Goal: Find contact information: Find contact information

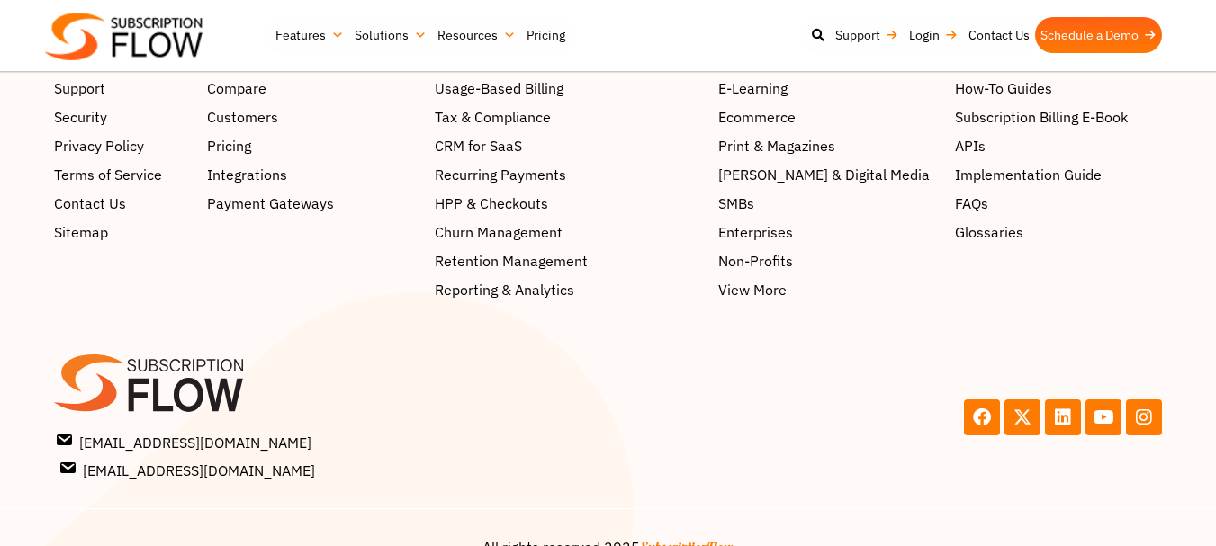
scroll to position [2281, 0]
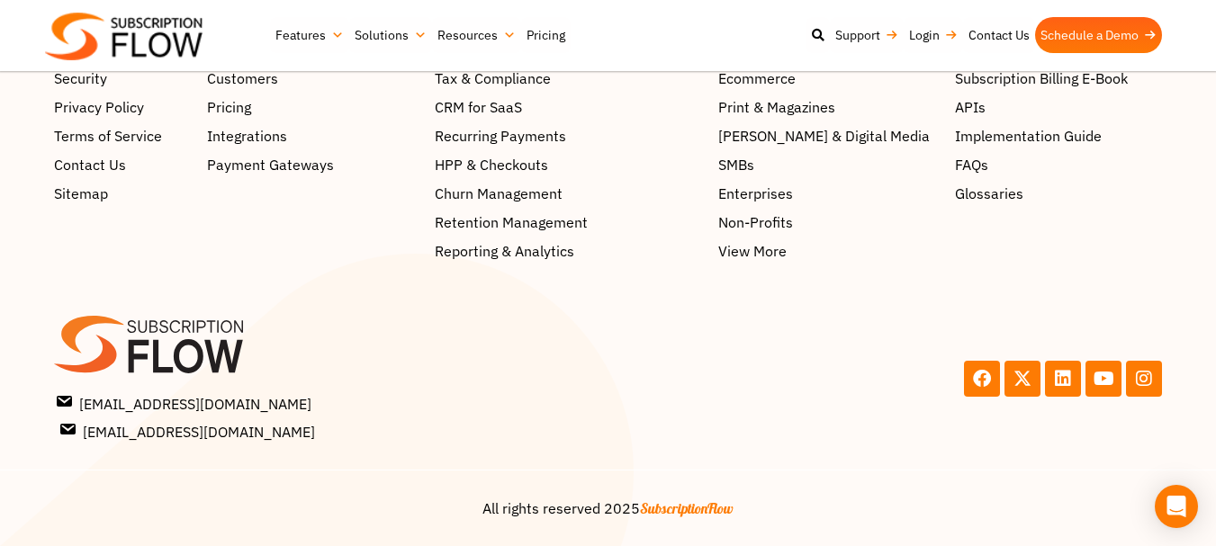
click at [331, 440] on link "[EMAIL_ADDRESS][DOMAIN_NAME]" at bounding box center [330, 430] width 545 height 23
drag, startPoint x: 331, startPoint y: 440, endPoint x: 277, endPoint y: 424, distance: 56.4
click at [277, 424] on link "[EMAIL_ADDRESS][DOMAIN_NAME]" at bounding box center [330, 430] width 545 height 23
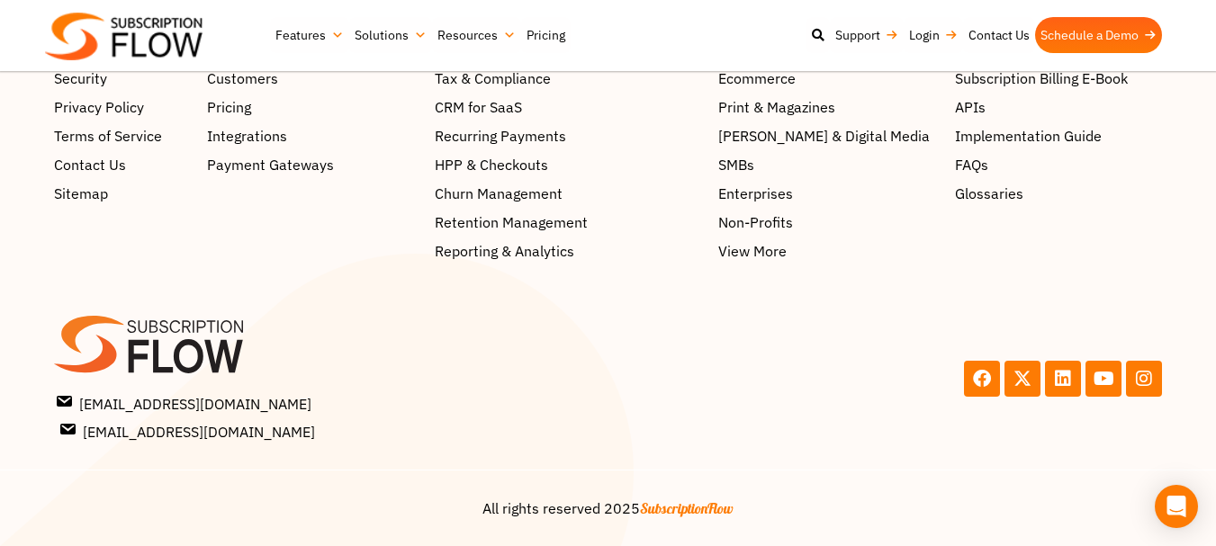
drag, startPoint x: 277, startPoint y: 424, endPoint x: 326, endPoint y: 435, distance: 49.8
click at [326, 435] on link "[EMAIL_ADDRESS][DOMAIN_NAME]" at bounding box center [330, 430] width 545 height 23
click at [98, 427] on span "[EMAIL_ADDRESS][DOMAIN_NAME]" at bounding box center [188, 430] width 254 height 23
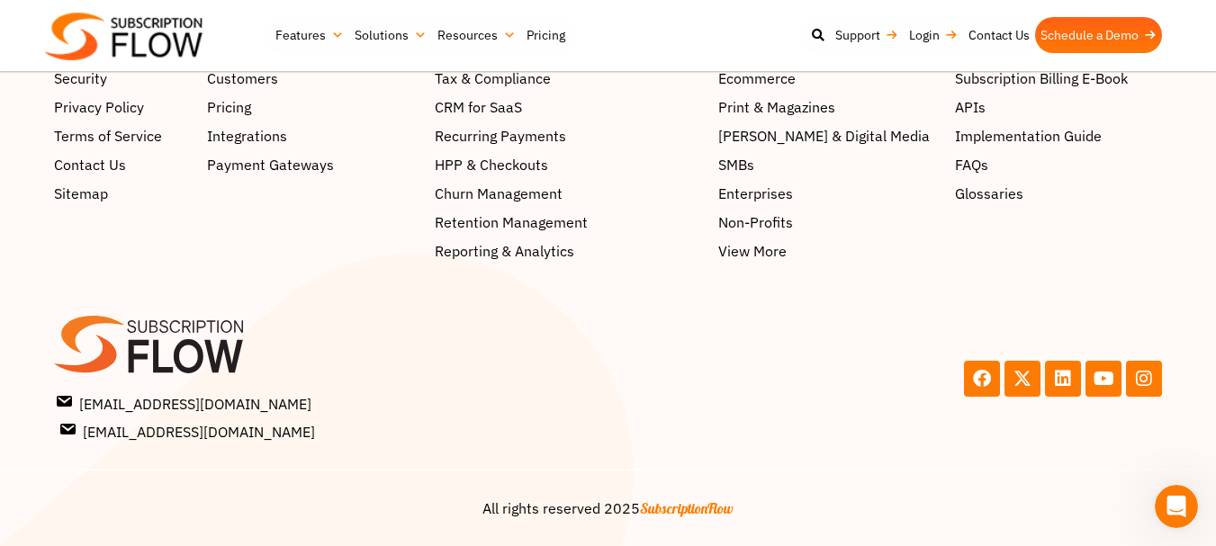
click at [98, 427] on span "[EMAIL_ADDRESS][DOMAIN_NAME]" at bounding box center [188, 430] width 254 height 23
click at [247, 426] on span "[EMAIL_ADDRESS][DOMAIN_NAME]" at bounding box center [188, 430] width 254 height 23
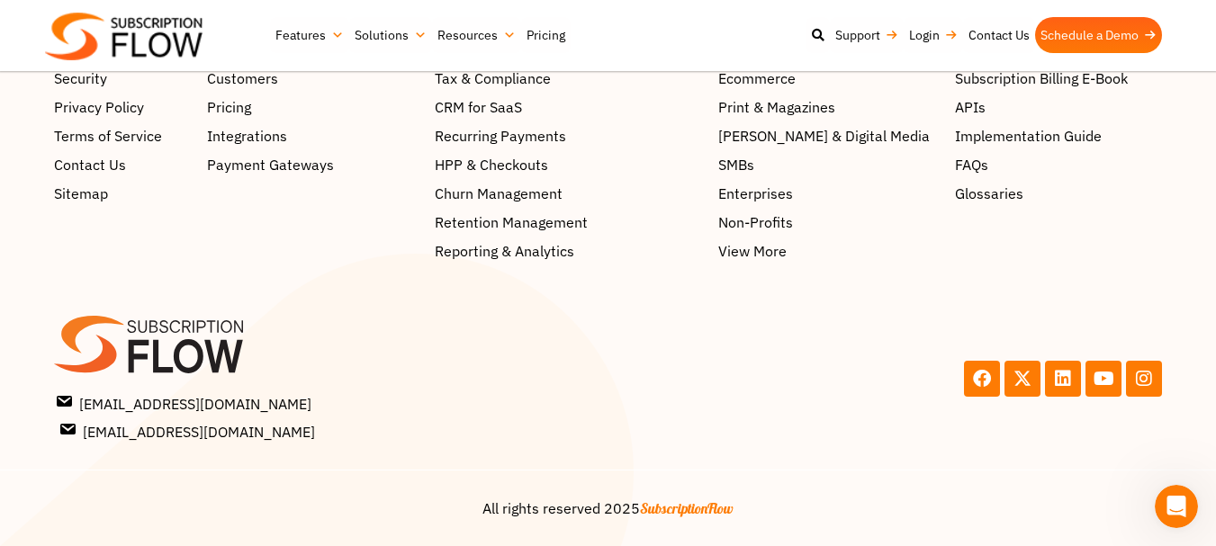
click at [247, 426] on span "[EMAIL_ADDRESS][DOMAIN_NAME]" at bounding box center [188, 430] width 254 height 23
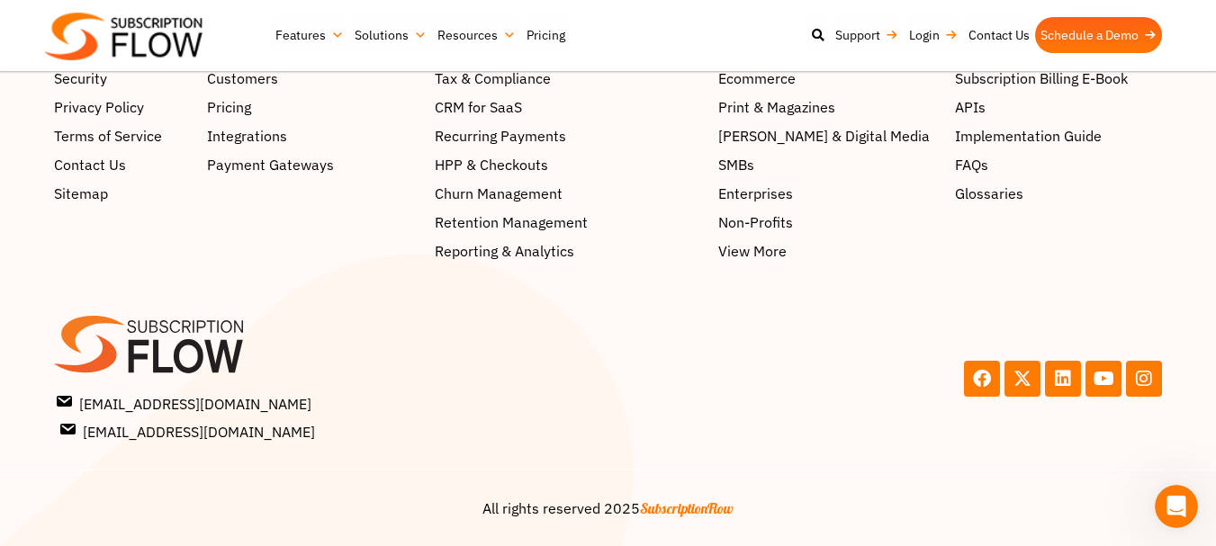
click at [247, 426] on span "[EMAIL_ADDRESS][DOMAIN_NAME]" at bounding box center [188, 430] width 254 height 23
drag, startPoint x: 247, startPoint y: 426, endPoint x: 267, endPoint y: 428, distance: 20.8
click at [267, 428] on link "[EMAIL_ADDRESS][DOMAIN_NAME]" at bounding box center [330, 430] width 545 height 23
drag, startPoint x: 267, startPoint y: 428, endPoint x: 95, endPoint y: 428, distance: 172.8
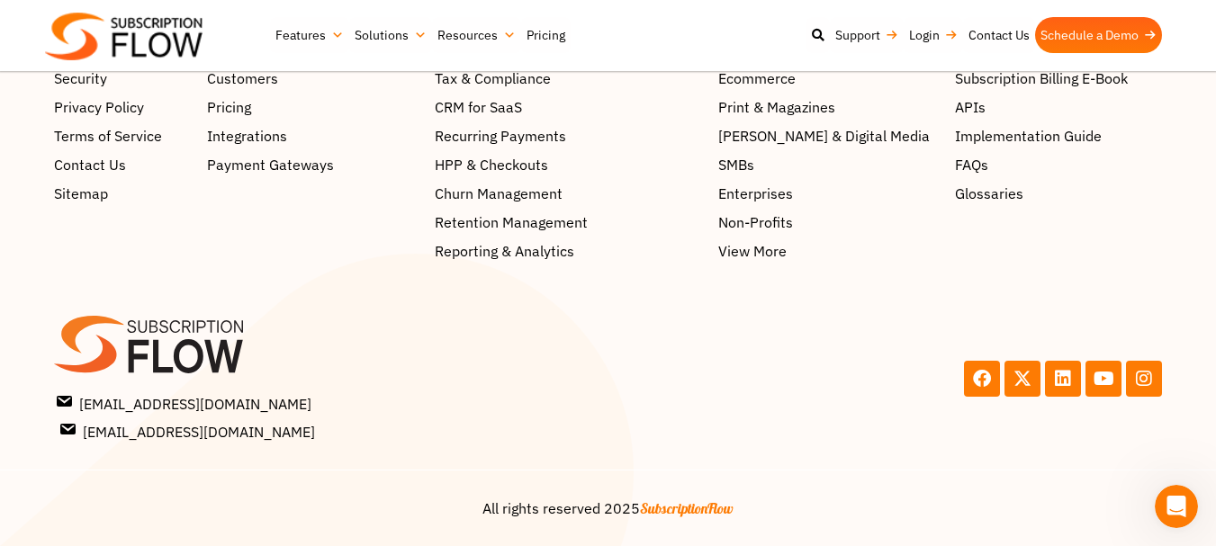
click at [95, 428] on link "[EMAIL_ADDRESS][DOMAIN_NAME]" at bounding box center [330, 430] width 545 height 23
click at [58, 419] on link "[EMAIL_ADDRESS][DOMAIN_NAME]" at bounding box center [330, 430] width 545 height 23
click at [266, 406] on span "[EMAIL_ADDRESS][DOMAIN_NAME]" at bounding box center [188, 403] width 254 height 23
click at [342, 222] on div "Why SubscriptionFlow? Why SubscriptionFlow? Compare Customers Pricing Integrati…" at bounding box center [312, 119] width 210 height 285
click at [203, 401] on span "[EMAIL_ADDRESS][DOMAIN_NAME]" at bounding box center [188, 403] width 254 height 23
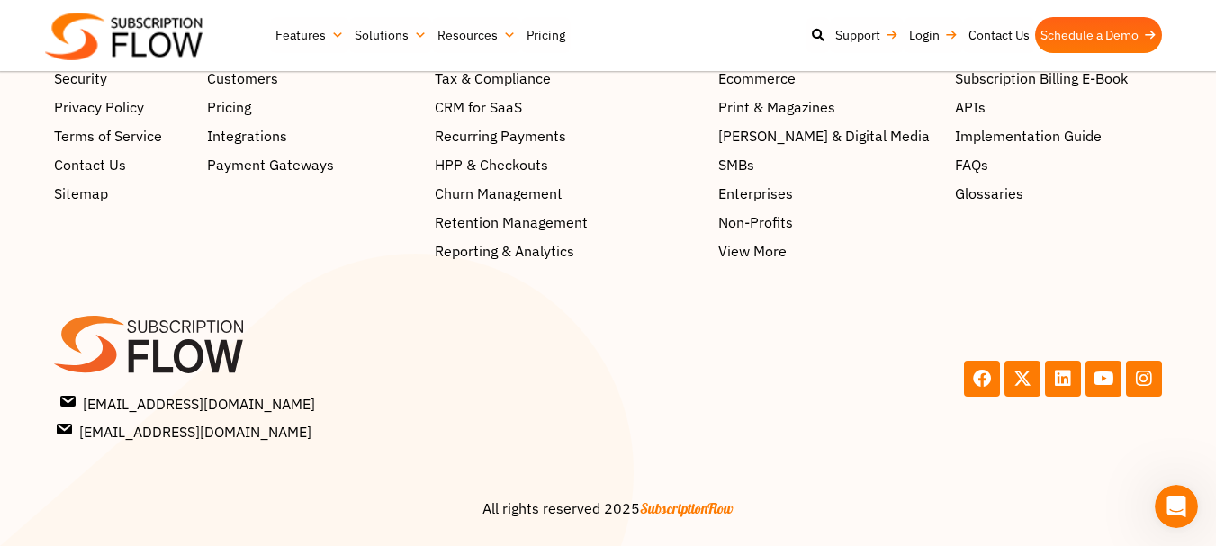
click at [203, 401] on span "[EMAIL_ADDRESS][DOMAIN_NAME]" at bounding box center [188, 403] width 254 height 23
click at [187, 438] on span "[EMAIL_ADDRESS][DOMAIN_NAME]" at bounding box center [188, 430] width 254 height 23
click at [181, 427] on span "[EMAIL_ADDRESS][DOMAIN_NAME]" at bounding box center [188, 430] width 254 height 23
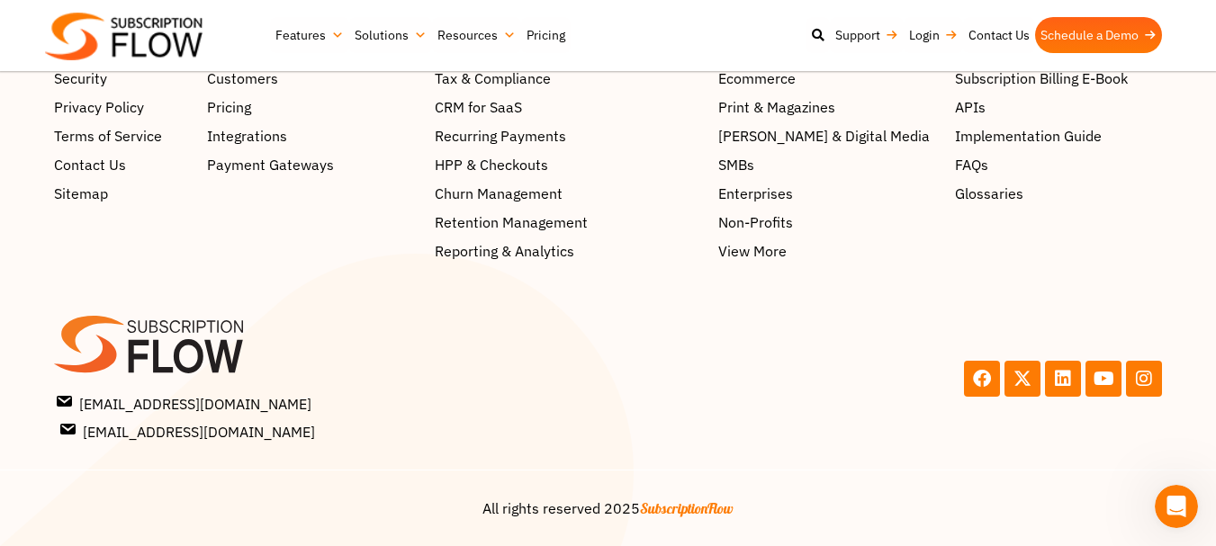
click at [181, 427] on span "[EMAIL_ADDRESS][DOMAIN_NAME]" at bounding box center [188, 430] width 254 height 23
